Goal: Transaction & Acquisition: Purchase product/service

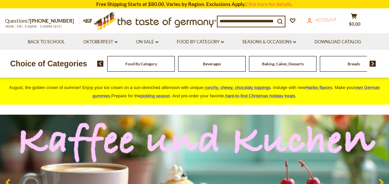
click at [329, 21] on span "Account" at bounding box center [325, 19] width 21 height 5
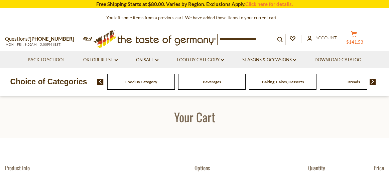
click at [357, 34] on icon at bounding box center [354, 34] width 6 height 6
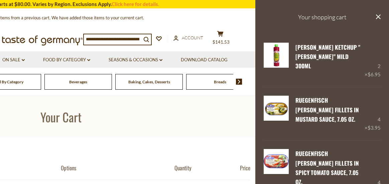
click at [326, 19] on h3 "Your shopping cart" at bounding box center [322, 17] width 134 height 34
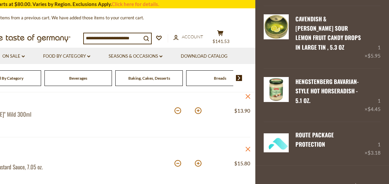
scroll to position [100, 0]
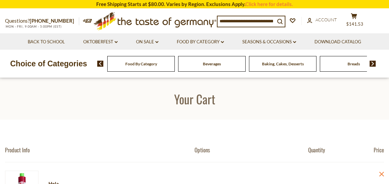
click at [371, 64] on img at bounding box center [373, 64] width 6 height 6
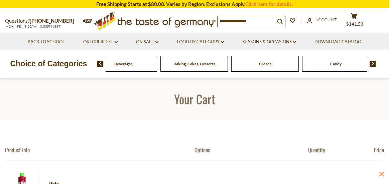
click at [371, 64] on img at bounding box center [373, 64] width 6 height 6
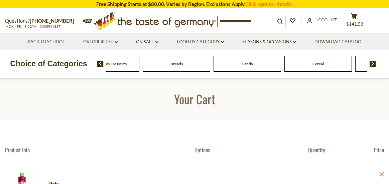
click at [371, 64] on img at bounding box center [373, 64] width 6 height 6
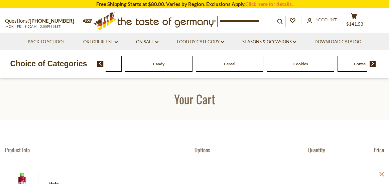
click at [371, 64] on img at bounding box center [373, 64] width 6 height 6
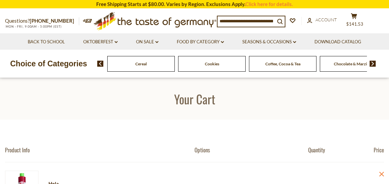
click at [371, 64] on img at bounding box center [373, 64] width 6 height 6
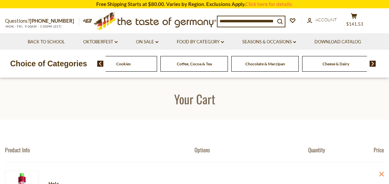
click at [371, 64] on img at bounding box center [373, 64] width 6 height 6
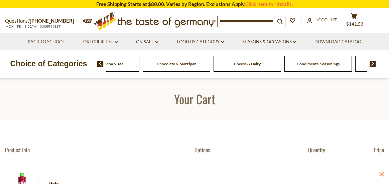
click at [305, 62] on span "Condiments, Seasonings" at bounding box center [318, 63] width 43 height 5
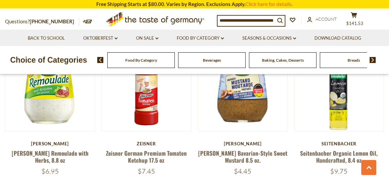
scroll to position [1103, 0]
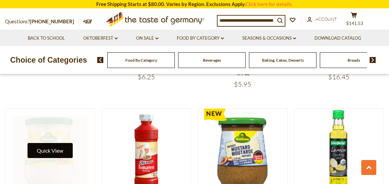
click at [50, 143] on button "Quick View" at bounding box center [49, 150] width 45 height 15
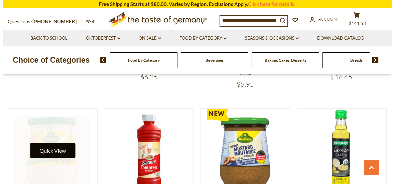
scroll to position [1110, 0]
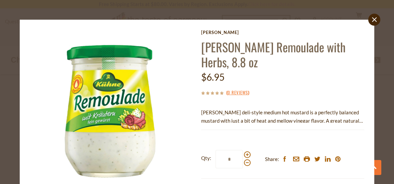
click at [312, 116] on p "Kuehne deli-style medium hot mustard is a perfectly balanced mustard with just …" at bounding box center [282, 117] width 163 height 17
click at [288, 113] on p "Kuehne deli-style medium hot mustard is a perfectly balanced mustard with just …" at bounding box center [282, 117] width 163 height 17
click at [372, 18] on icon at bounding box center [374, 19] width 5 height 5
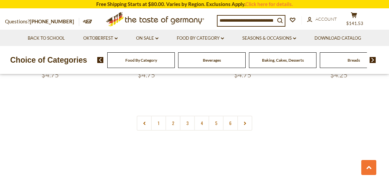
scroll to position [1537, 0]
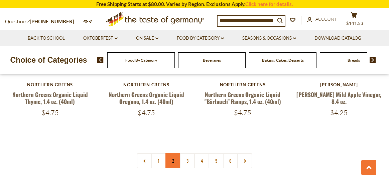
click at [172, 154] on link "2" at bounding box center [172, 161] width 15 height 15
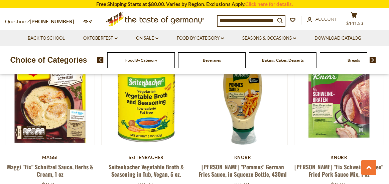
scroll to position [787, 0]
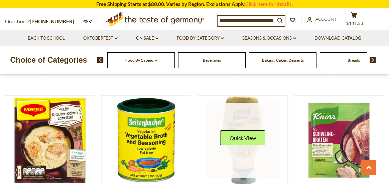
click at [249, 113] on link at bounding box center [242, 140] width 75 height 75
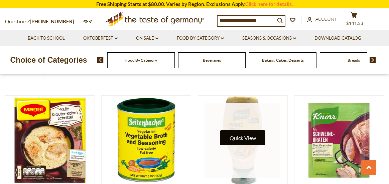
click at [249, 131] on button "Quick View" at bounding box center [242, 138] width 45 height 15
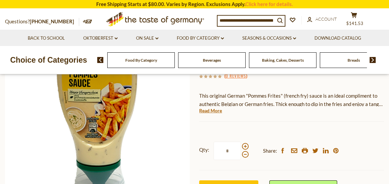
scroll to position [134, 0]
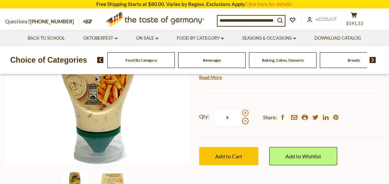
click at [245, 113] on span at bounding box center [245, 113] width 7 height 7
click at [241, 113] on input "*" at bounding box center [227, 118] width 27 height 18
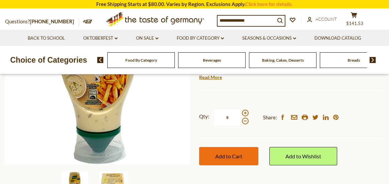
click at [238, 156] on span "Add to Cart" at bounding box center [228, 156] width 27 height 6
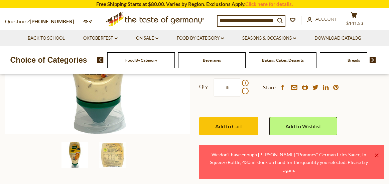
scroll to position [167, 0]
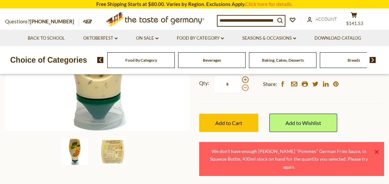
click at [246, 90] on span at bounding box center [245, 88] width 7 height 7
click at [241, 90] on input "*" at bounding box center [227, 84] width 27 height 18
drag, startPoint x: 231, startPoint y: 82, endPoint x: 190, endPoint y: 82, distance: 41.1
click at [199, 86] on label "Qty: *" at bounding box center [223, 84] width 49 height 18
click at [214, 86] on input "*" at bounding box center [227, 84] width 27 height 18
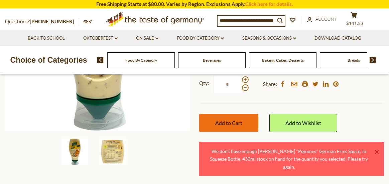
type input "*"
click at [237, 122] on span "Add to Cart" at bounding box center [228, 123] width 27 height 6
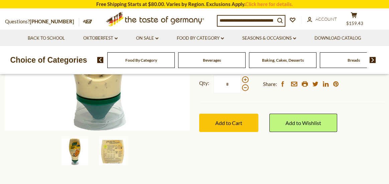
click at [371, 58] on img at bounding box center [373, 60] width 6 height 6
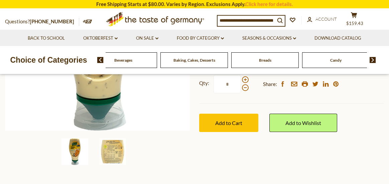
click at [371, 58] on img at bounding box center [373, 60] width 6 height 6
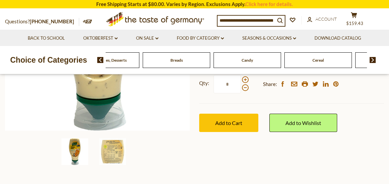
click at [371, 58] on img at bounding box center [373, 60] width 6 height 6
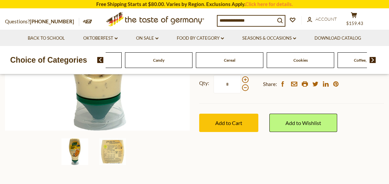
click at [371, 58] on img at bounding box center [373, 60] width 6 height 6
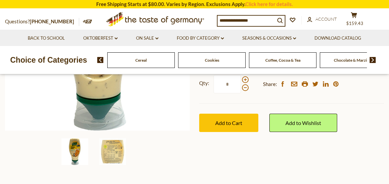
click at [371, 58] on img at bounding box center [373, 60] width 6 height 6
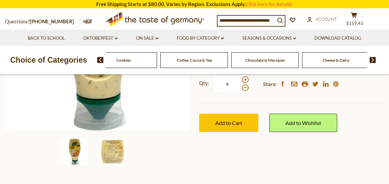
click at [371, 58] on img at bounding box center [373, 60] width 6 height 6
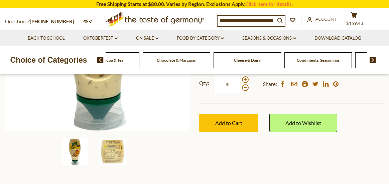
click at [371, 58] on img at bounding box center [373, 60] width 6 height 6
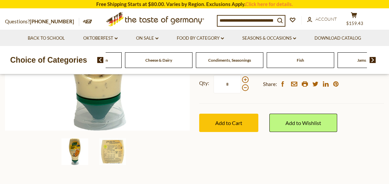
click at [371, 58] on img at bounding box center [373, 60] width 6 height 6
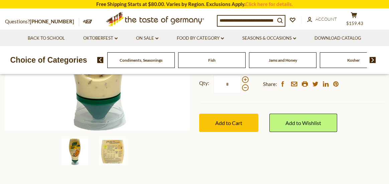
click at [371, 58] on img at bounding box center [373, 60] width 6 height 6
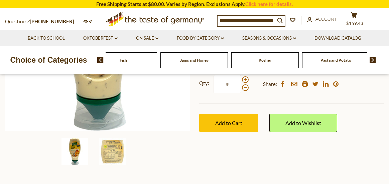
click at [371, 58] on img at bounding box center [373, 60] width 6 height 6
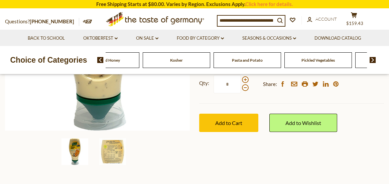
click at [371, 58] on img at bounding box center [373, 60] width 6 height 6
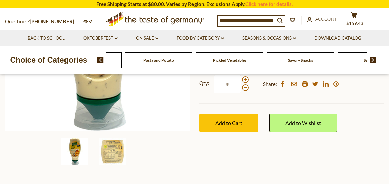
click at [371, 58] on img at bounding box center [373, 60] width 6 height 6
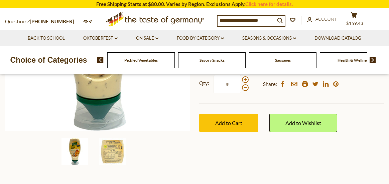
click at [283, 60] on span "Sausages" at bounding box center [283, 60] width 16 height 5
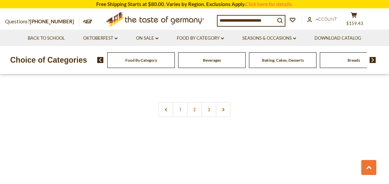
scroll to position [1571, 0]
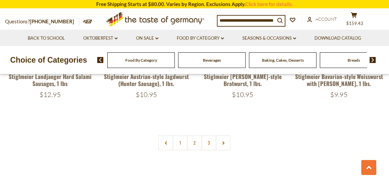
click at [195, 136] on link "2" at bounding box center [194, 143] width 15 height 15
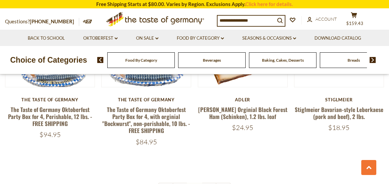
scroll to position [1556, 0]
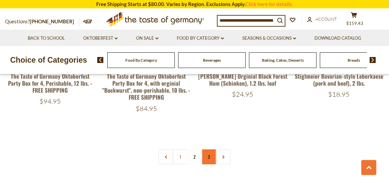
click at [209, 150] on link "3" at bounding box center [208, 157] width 15 height 15
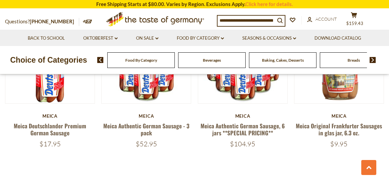
scroll to position [386, 0]
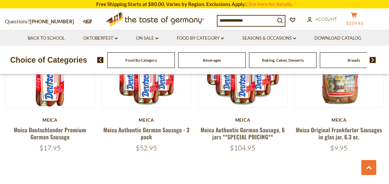
click at [361, 21] on span "$159.43" at bounding box center [354, 23] width 17 height 5
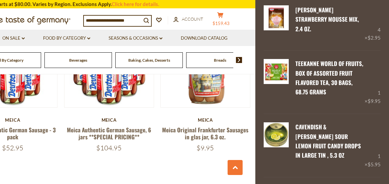
scroll to position [468, 0]
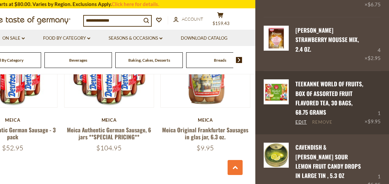
click at [322, 120] on link "Remove" at bounding box center [322, 123] width 20 height 6
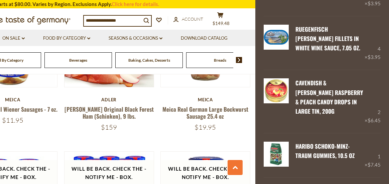
scroll to position [200, 0]
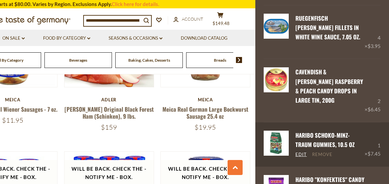
click at [322, 152] on link "Remove" at bounding box center [322, 155] width 20 height 6
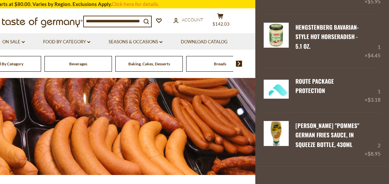
scroll to position [544, 0]
